Goal: Transaction & Acquisition: Purchase product/service

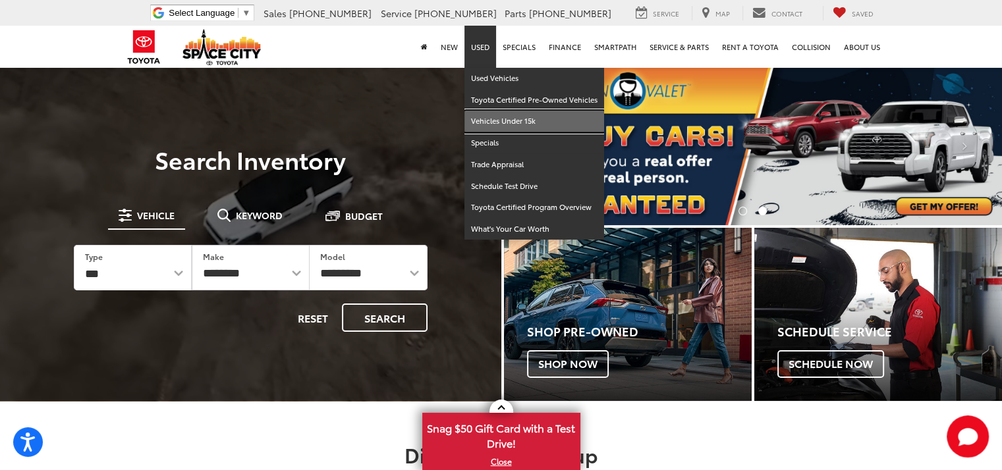
click at [476, 121] on link "Vehicles Under 15k" at bounding box center [535, 122] width 140 height 22
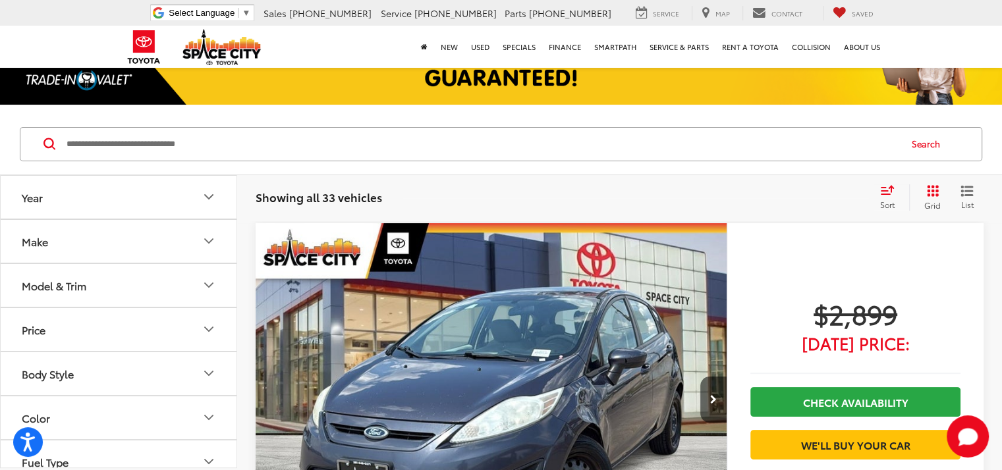
click at [886, 197] on div "Sort" at bounding box center [892, 197] width 36 height 26
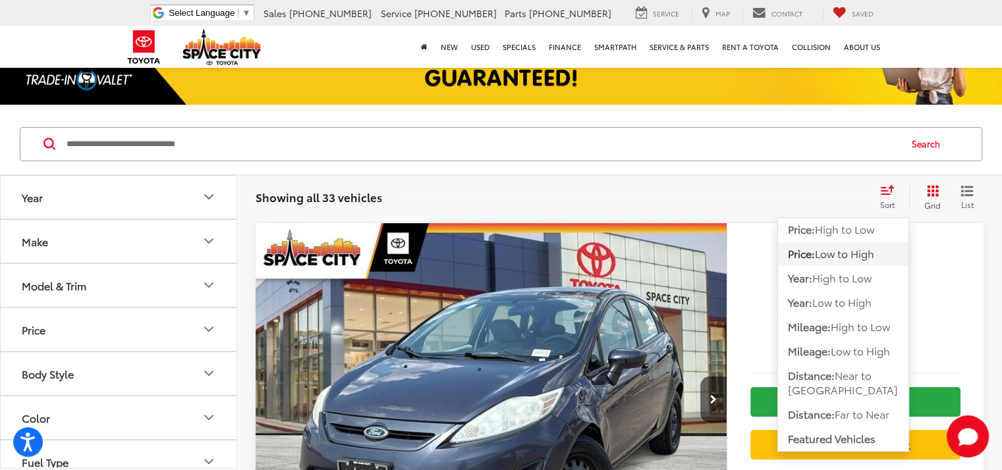
scroll to position [174, 0]
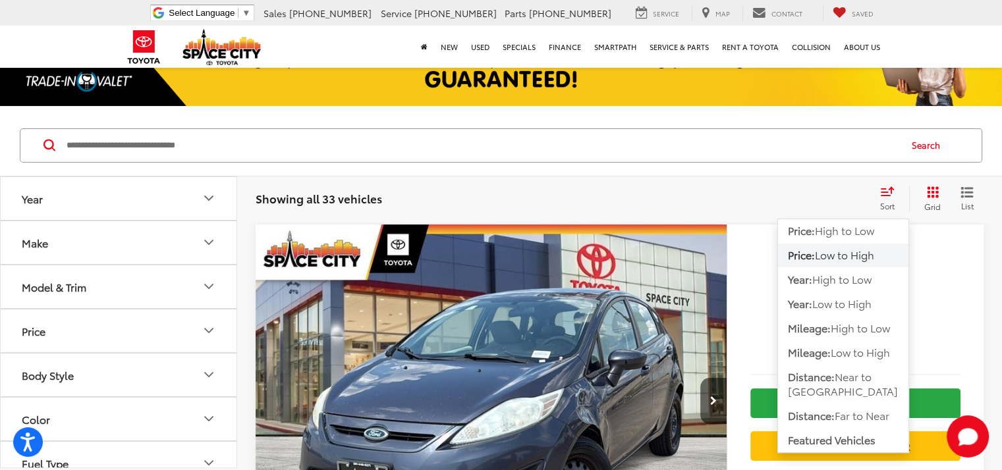
click at [853, 254] on span "Low to High" at bounding box center [844, 254] width 59 height 15
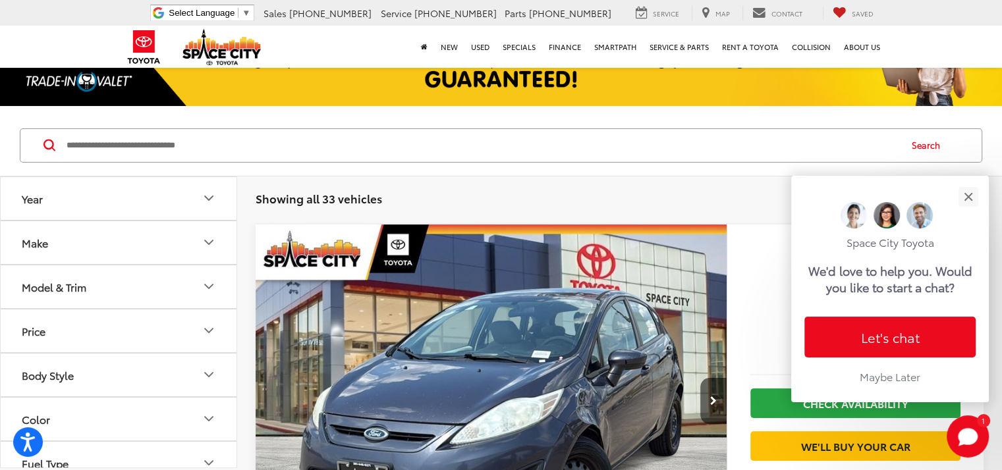
click at [208, 326] on icon "Price" at bounding box center [209, 331] width 16 height 16
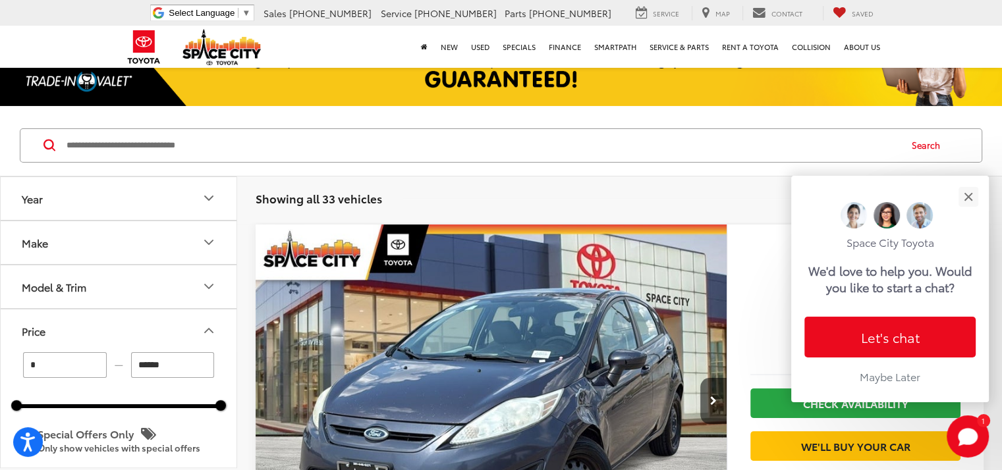
drag, startPoint x: 179, startPoint y: 366, endPoint x: 134, endPoint y: 362, distance: 45.0
click at [134, 362] on input "******" at bounding box center [173, 365] width 84 height 26
type input "******"
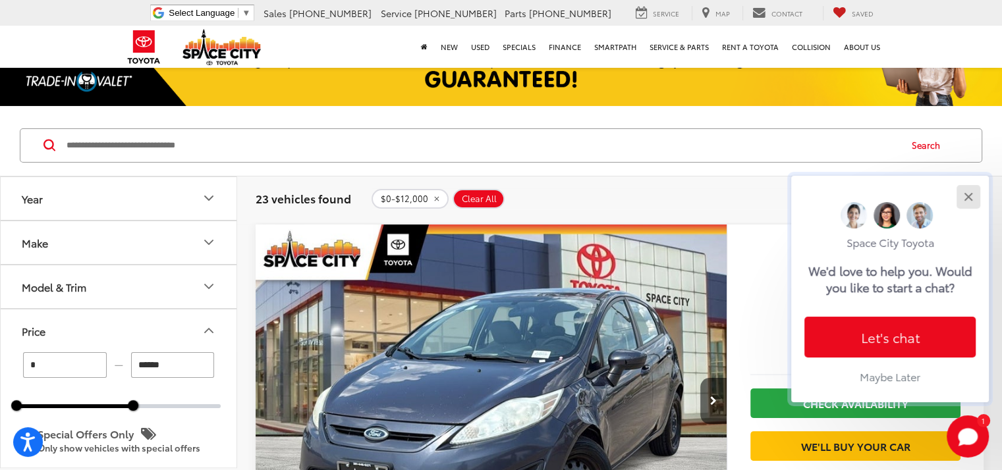
click at [977, 198] on button "Close" at bounding box center [968, 197] width 28 height 28
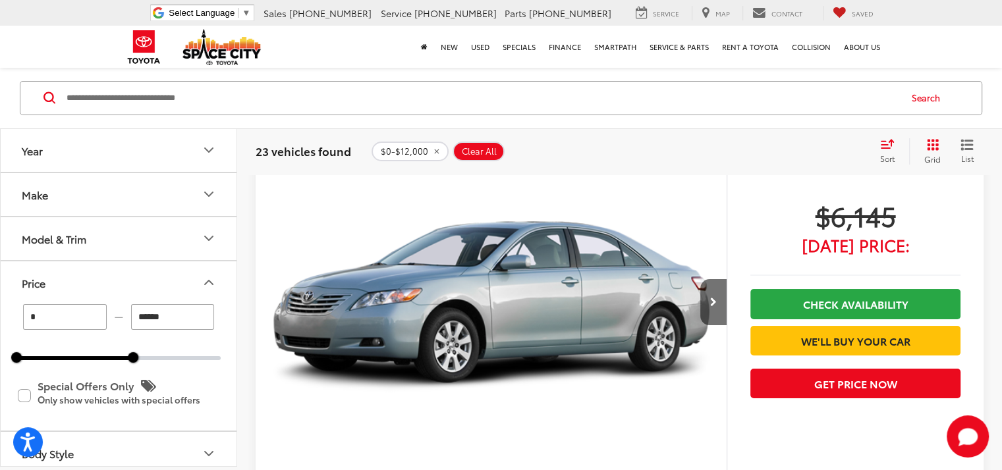
scroll to position [5095, 0]
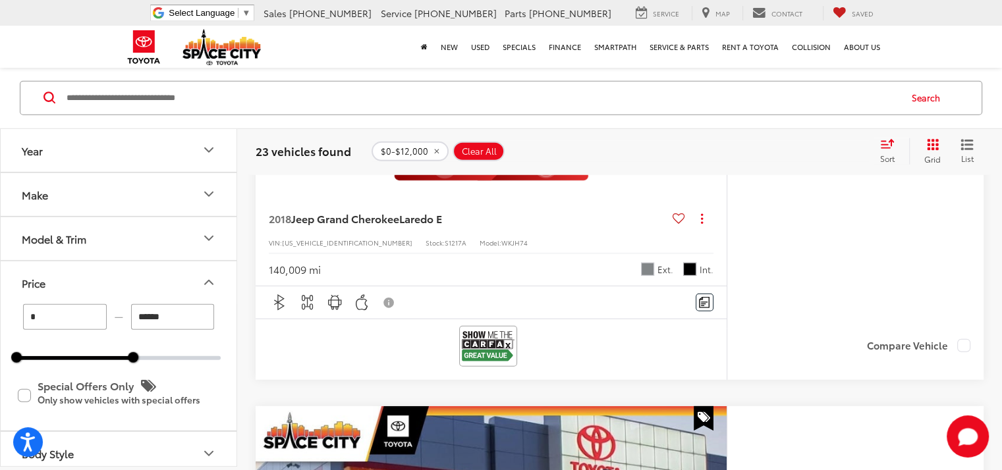
scroll to position [3734, 0]
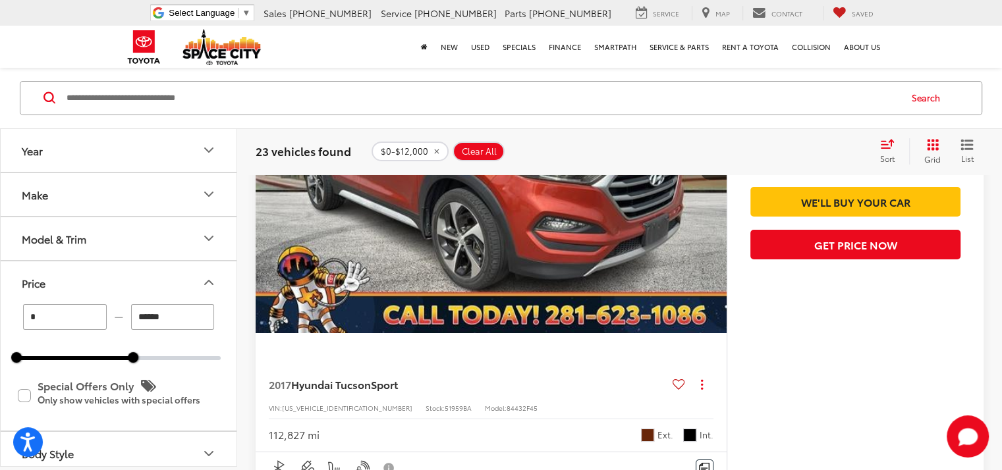
scroll to position [4789, 0]
